Goal: Task Accomplishment & Management: Use online tool/utility

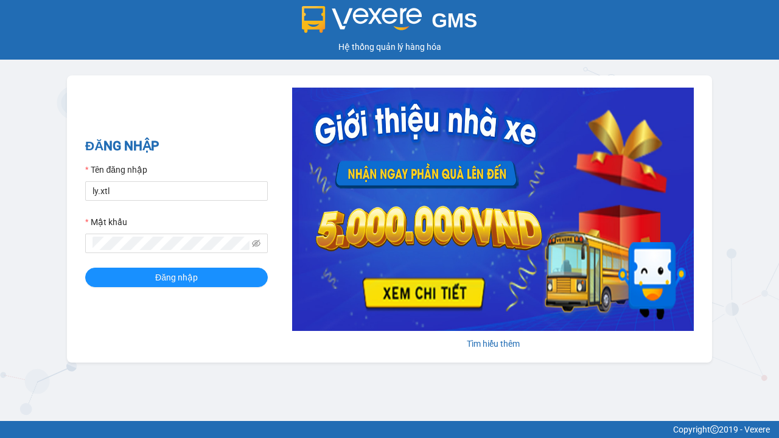
type input "ly.xtl"
click at [176, 277] on span "Đăng nhập" at bounding box center [176, 277] width 43 height 13
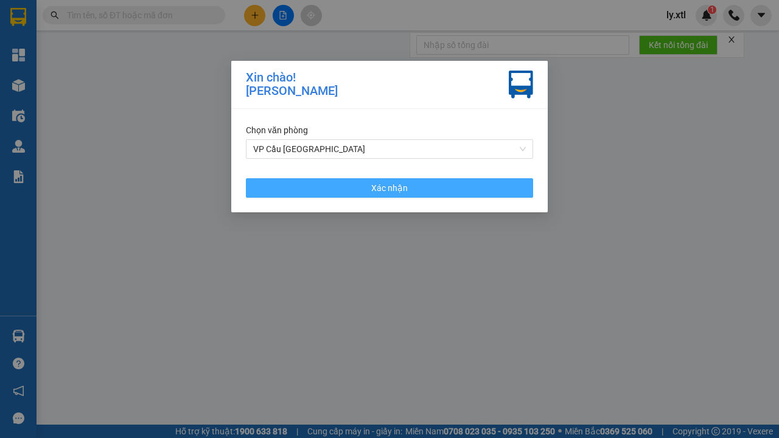
click at [389, 187] on span "Xác nhận" at bounding box center [389, 187] width 36 height 13
